Goal: Transaction & Acquisition: Purchase product/service

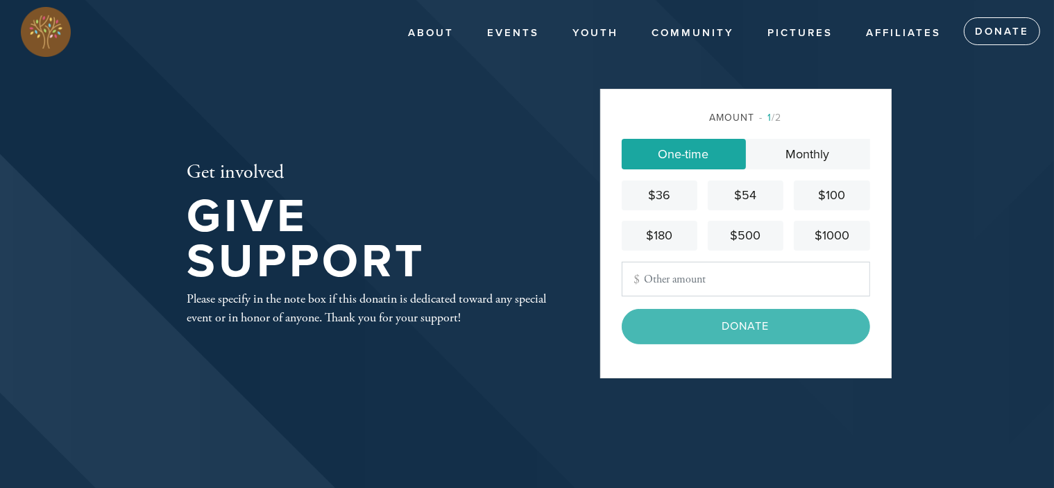
type input "275.00"
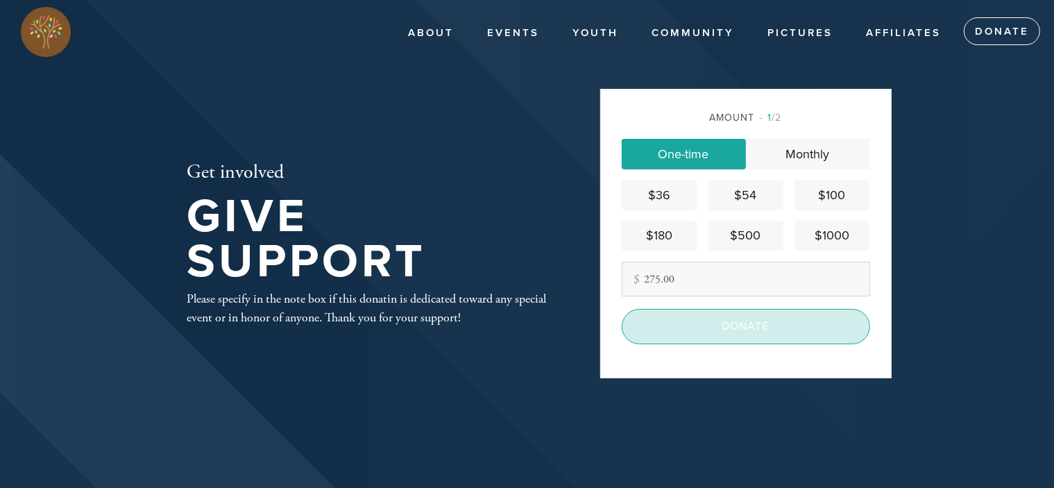
click at [713, 341] on input "Donate" at bounding box center [746, 326] width 248 height 35
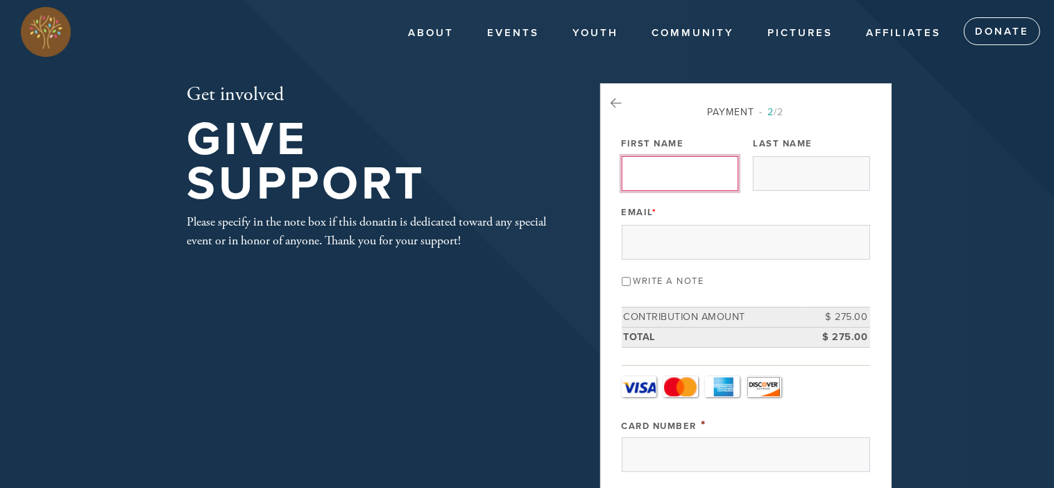
click at [674, 175] on input "First Name" at bounding box center [680, 173] width 117 height 35
type input "[PERSON_NAME]"
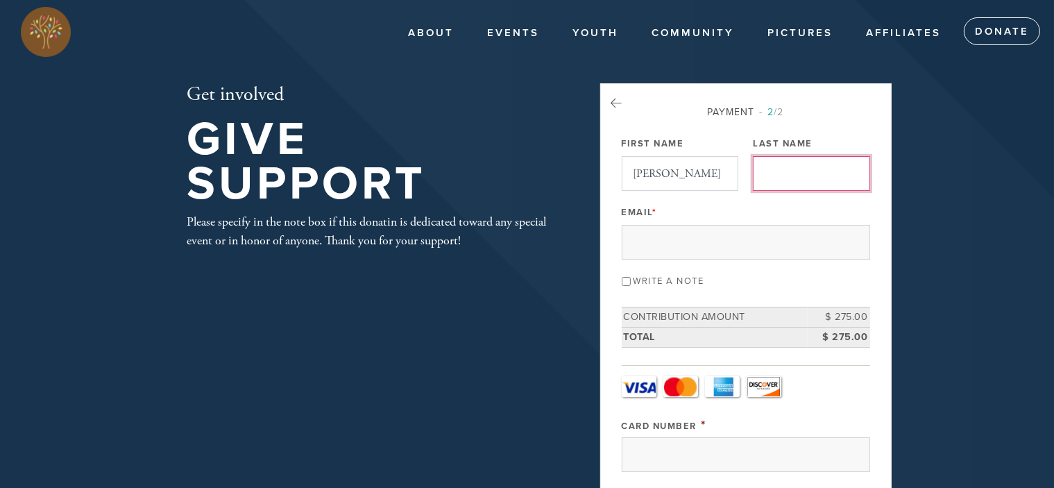
type input "[PERSON_NAME]"
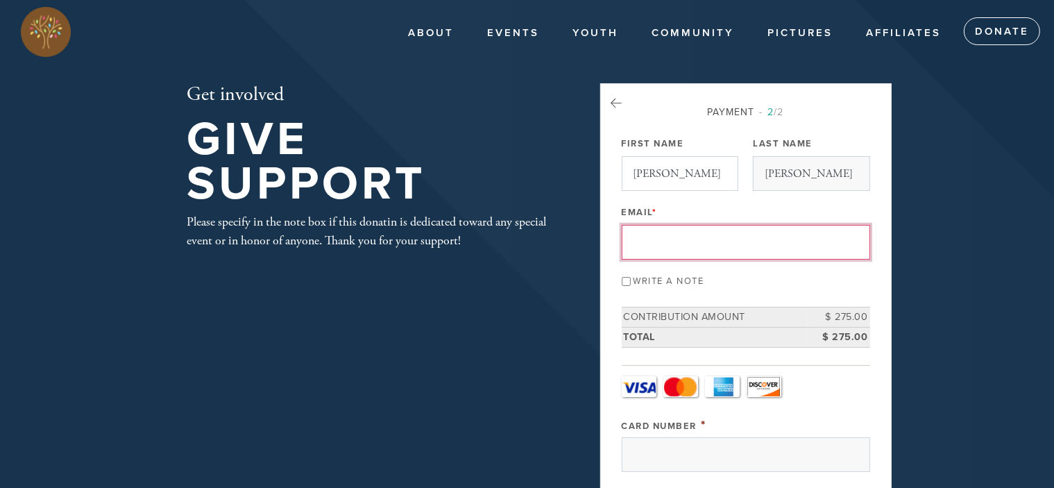
type input "[EMAIL_ADDRESS][DOMAIN_NAME]"
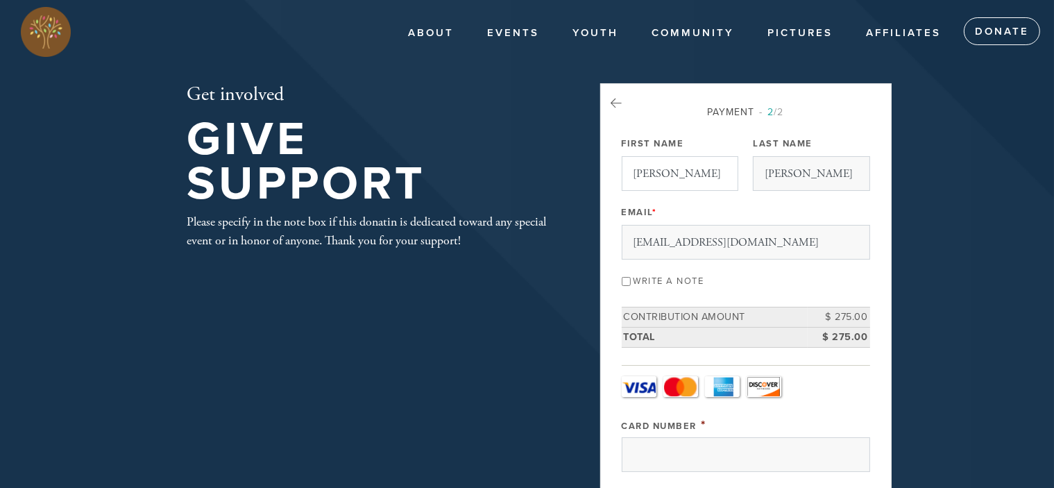
type input "F"
type input "[STREET_ADDRESS]"
type input "San Antonio"
type input "[GEOGRAPHIC_DATA]"
type input "78212"
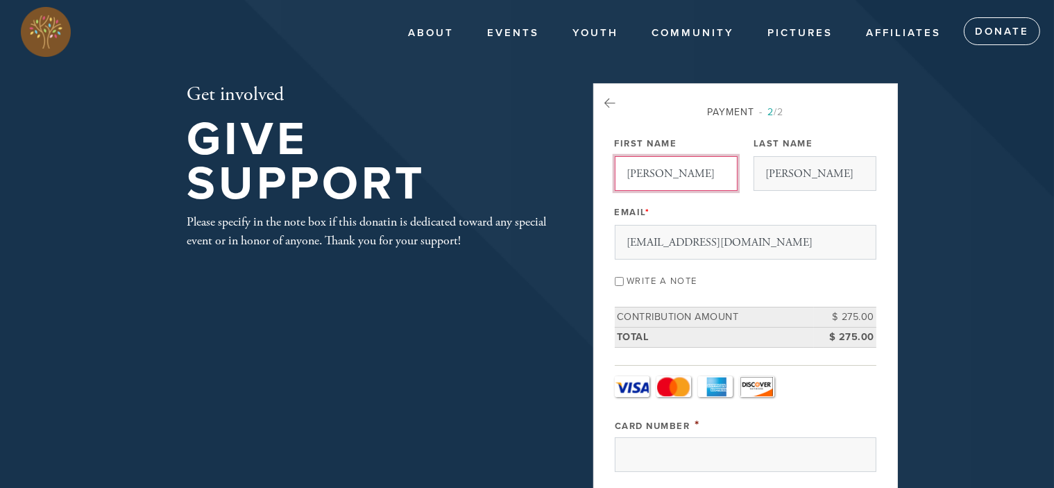
scroll to position [690, 0]
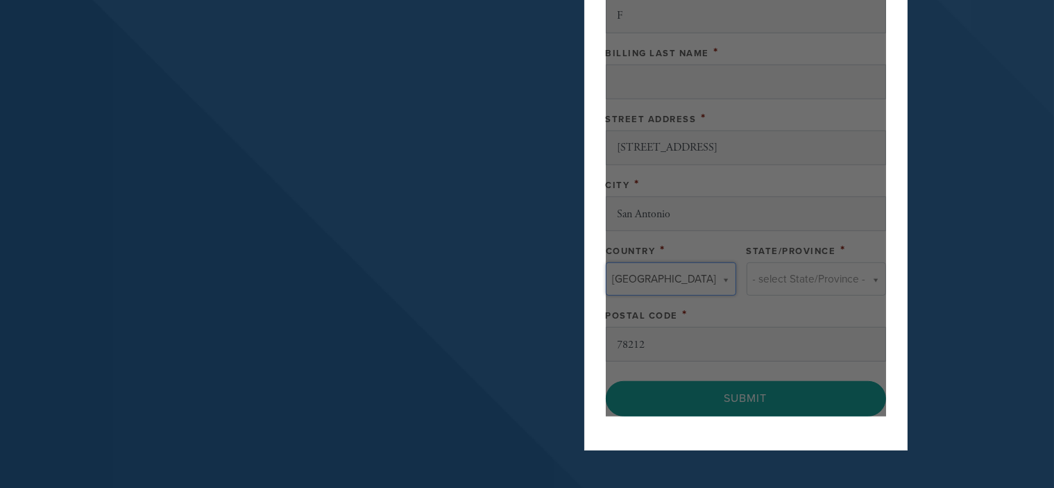
type input "[GEOGRAPHIC_DATA]"
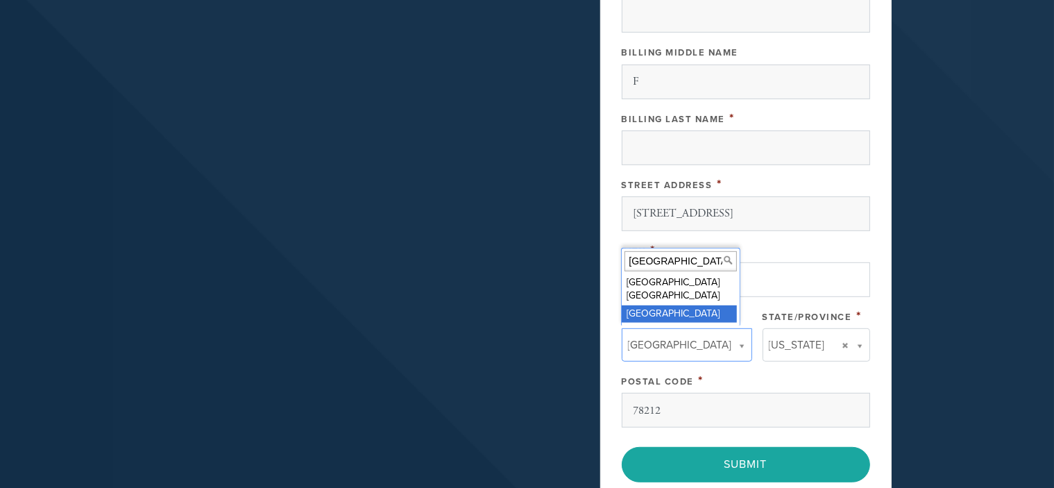
scroll to position [505, 0]
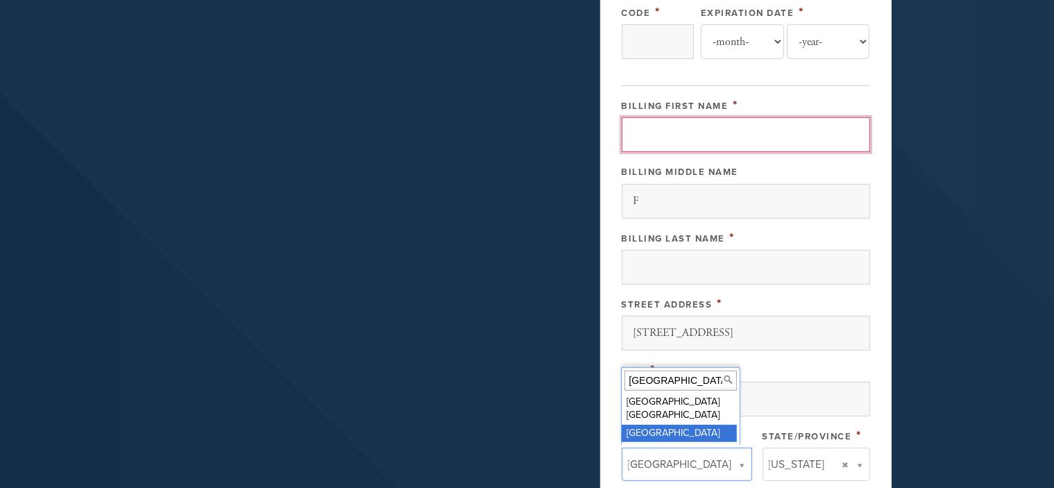
click at [670, 120] on input "Billing First Name" at bounding box center [746, 134] width 248 height 35
type input "[CREDIT_CARD_NUMBER]"
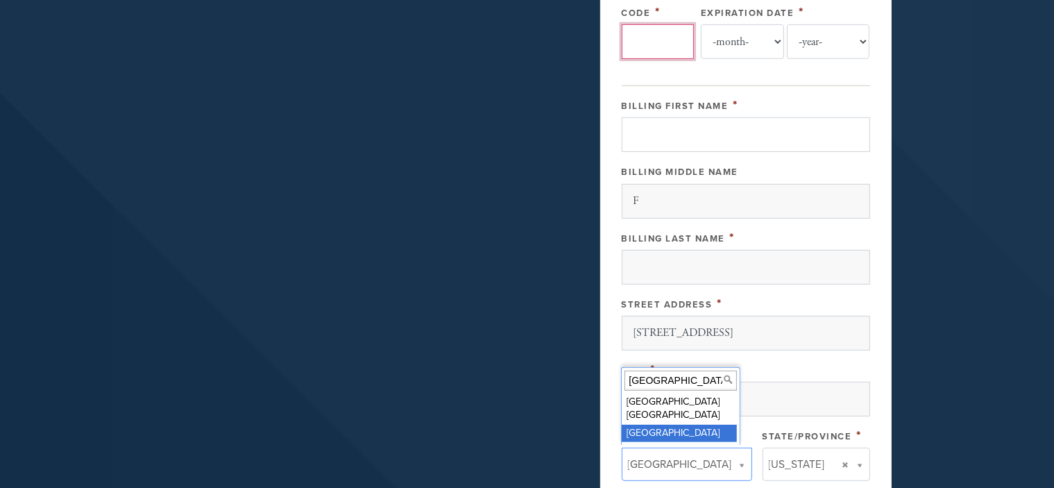
type input "841"
select select "5"
select select "2029"
type input "[PERSON_NAME]"
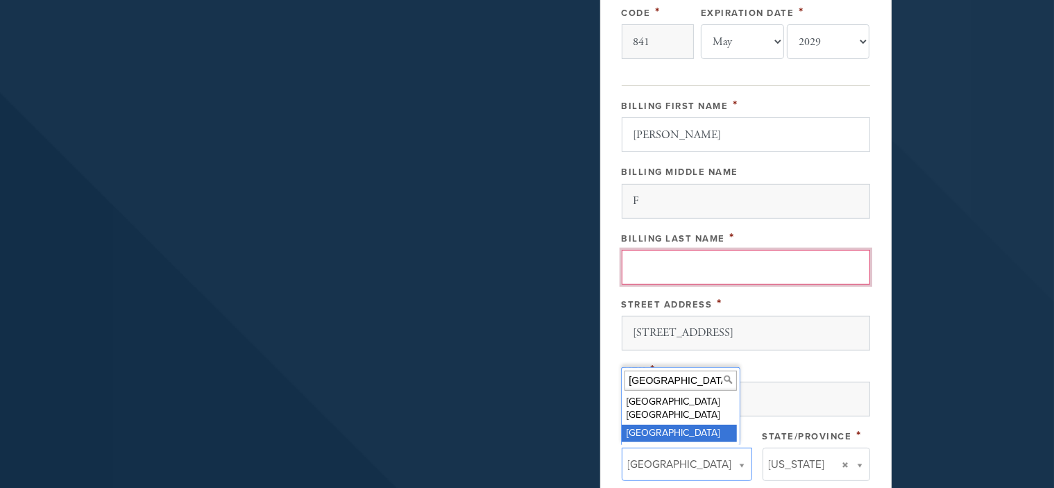
type input "[PERSON_NAME]"
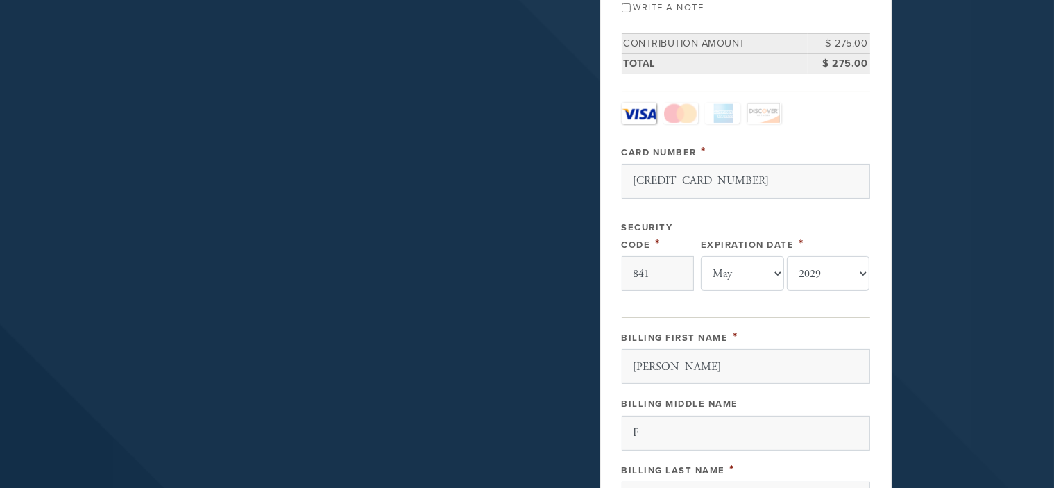
scroll to position [647, 0]
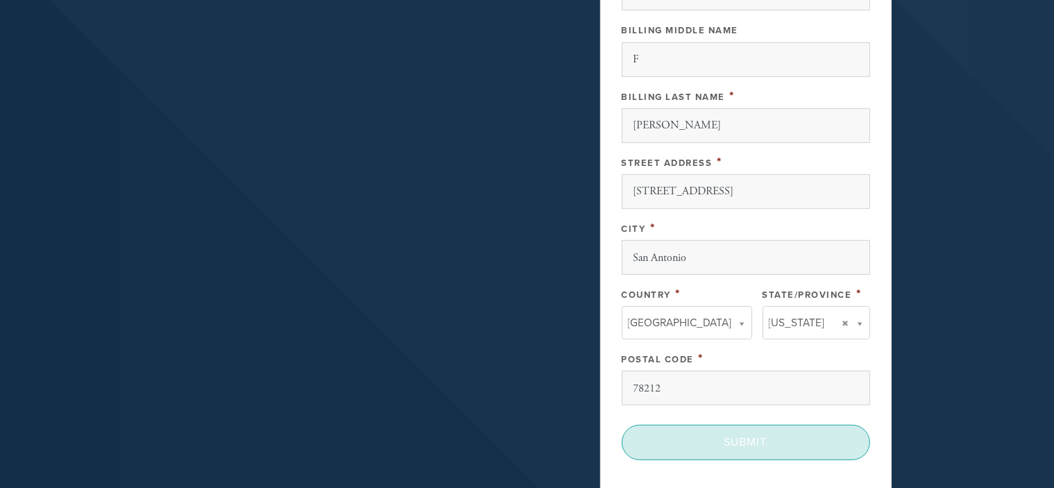
click at [745, 430] on input "Submit" at bounding box center [746, 442] width 248 height 35
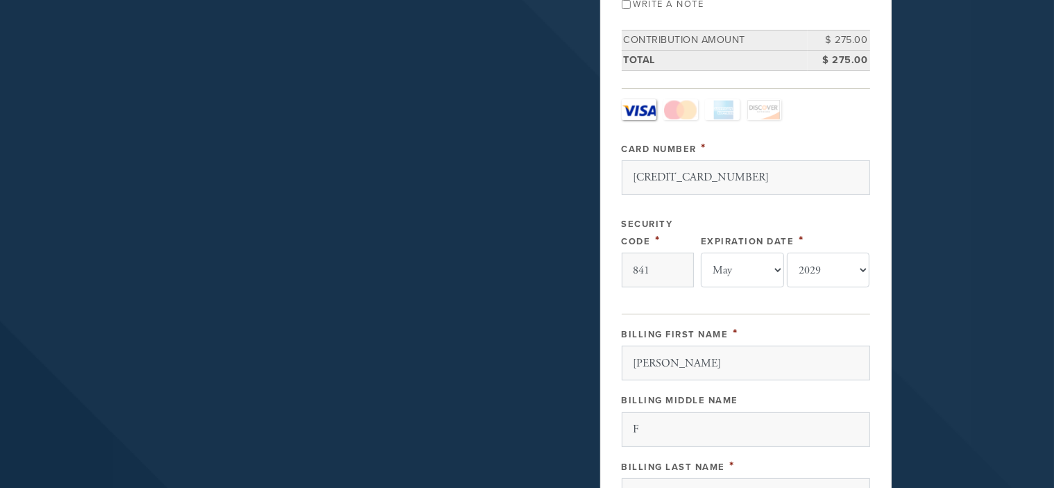
scroll to position [0, 0]
